Goal: Find specific page/section: Find specific page/section

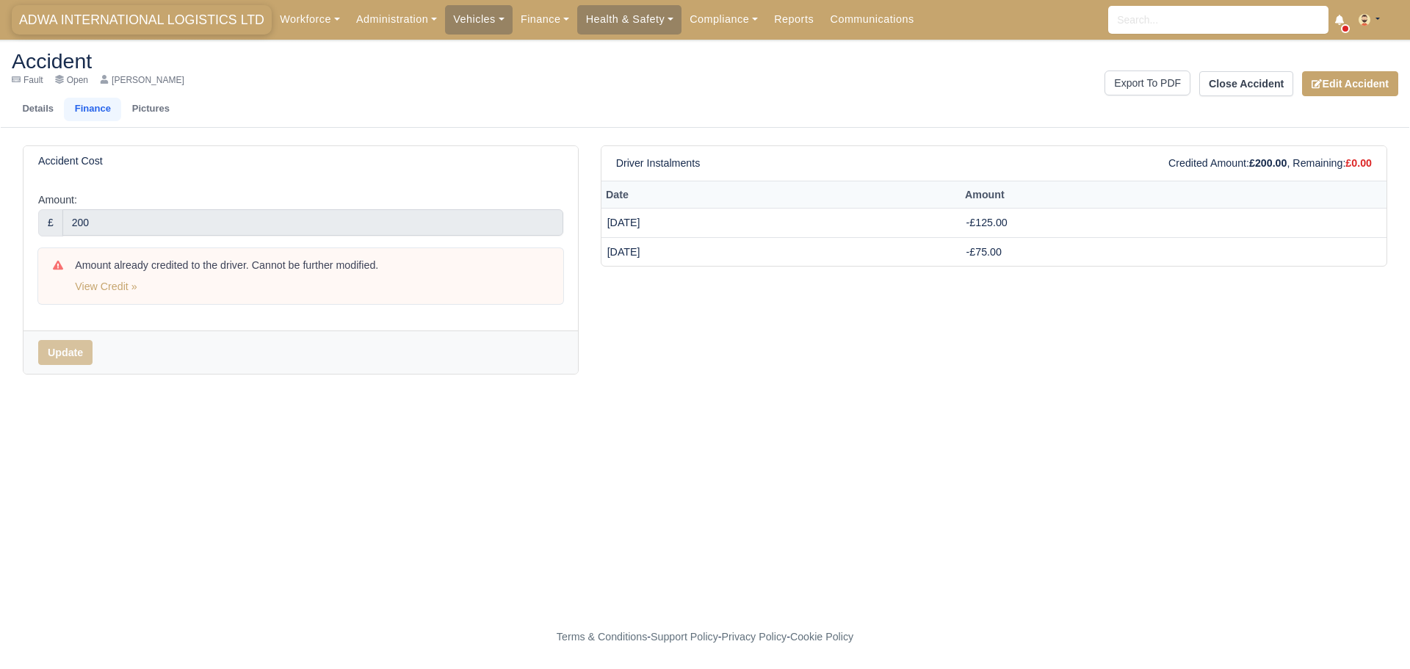
click at [79, 23] on span "ADWA INTERNATIONAL LOGISTICS LTD" at bounding box center [142, 19] width 260 height 29
click at [172, 18] on span "ADWA INTERNATIONAL LOGISTICS LTD" at bounding box center [142, 19] width 260 height 29
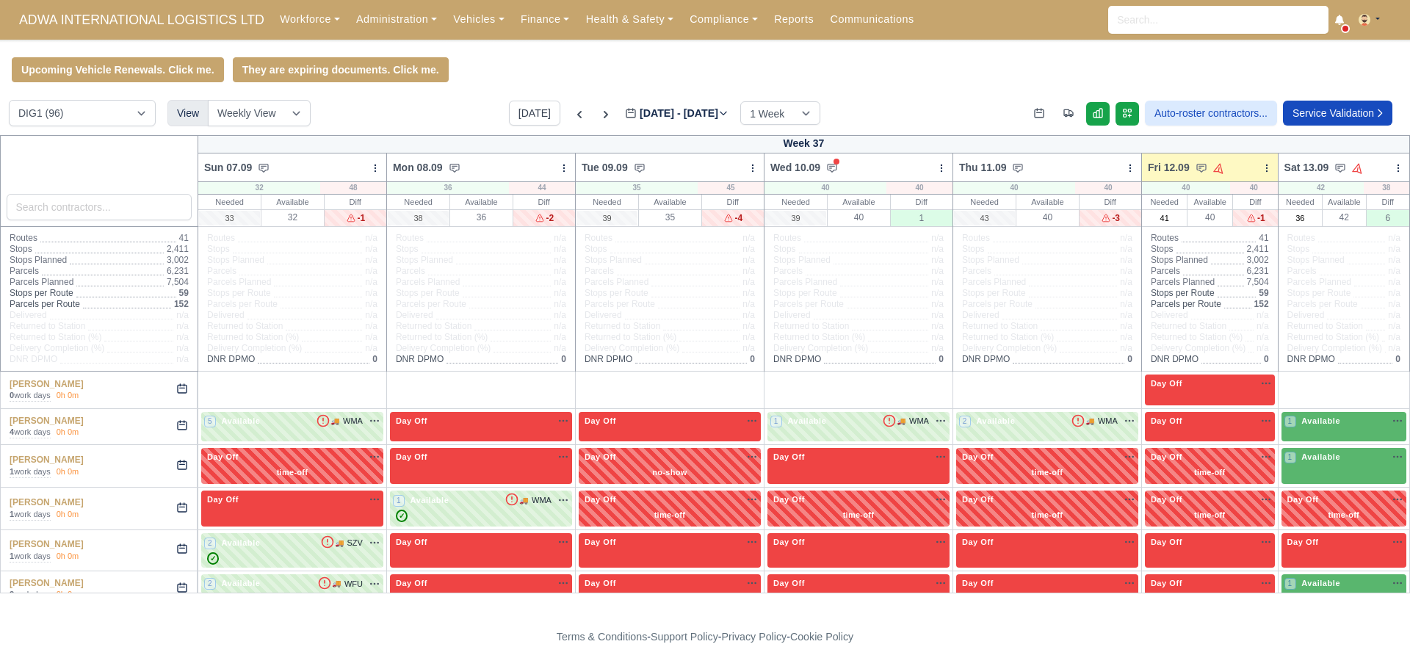
click at [65, 388] on div "A-Jay Griffith" at bounding box center [86, 384] width 153 height 12
click at [49, 382] on link "A-Jay Griffith" at bounding box center [47, 384] width 74 height 10
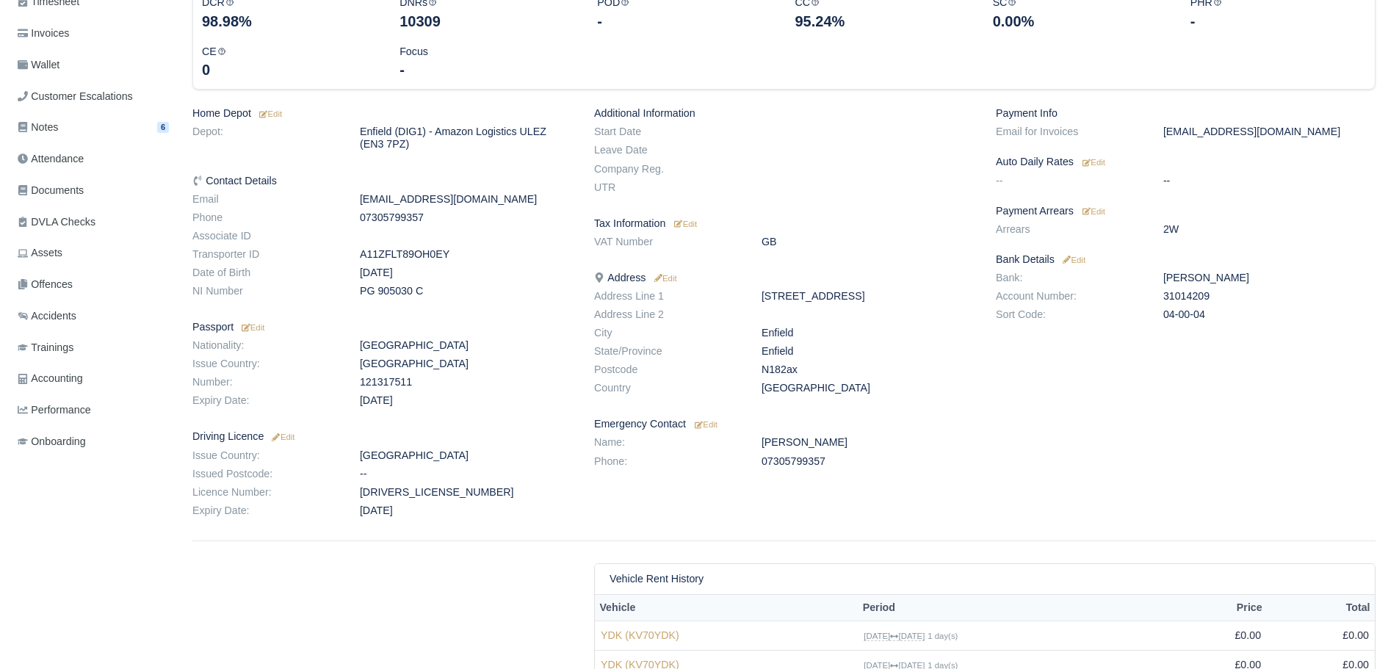
scroll to position [220, 0]
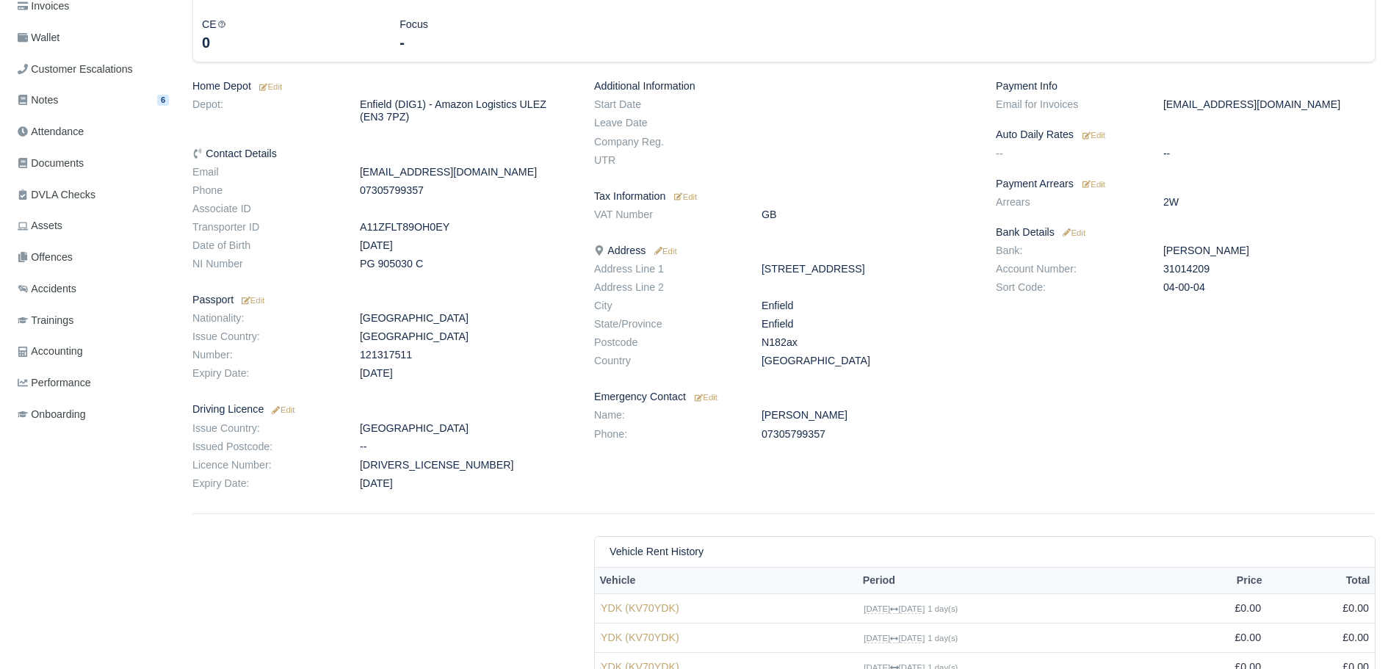
drag, startPoint x: 761, startPoint y: 344, endPoint x: 804, endPoint y: 342, distance: 43.3
click at [804, 342] on dd "N182ax" at bounding box center [867, 342] width 234 height 12
click at [838, 346] on dd "N182ax" at bounding box center [867, 342] width 234 height 12
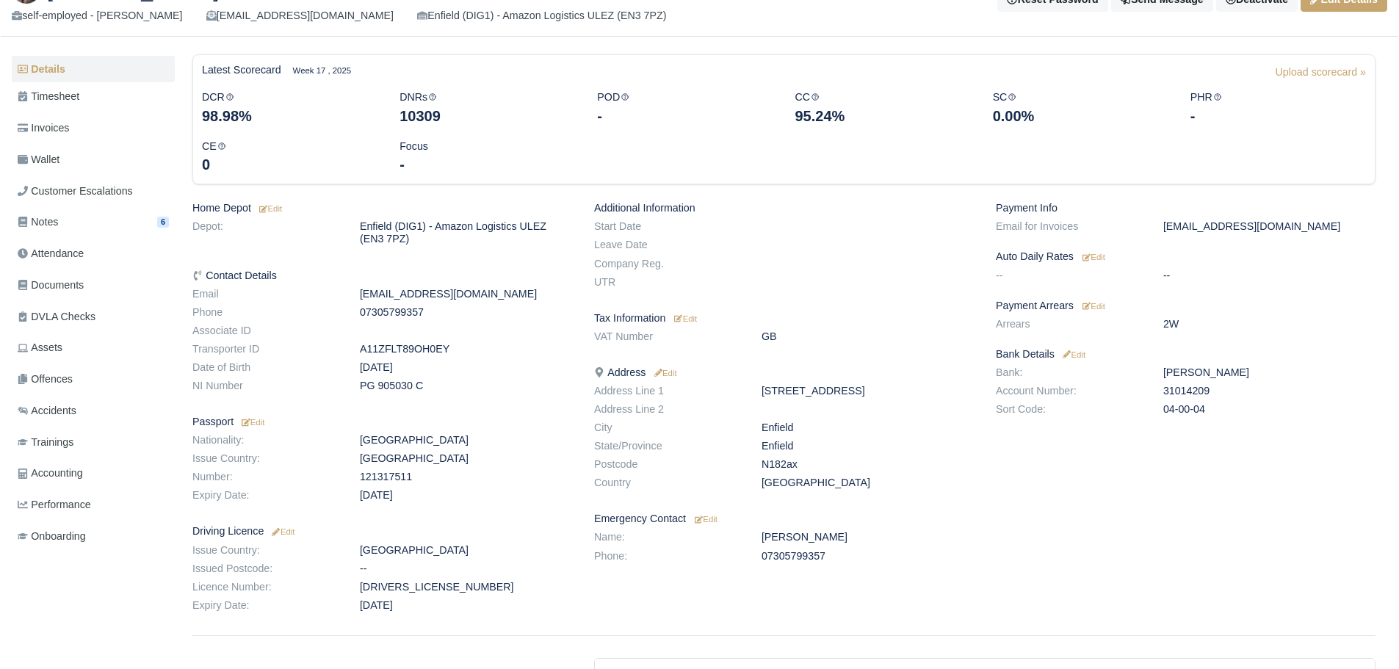
scroll to position [0, 0]
